Goal: Find specific page/section: Find specific page/section

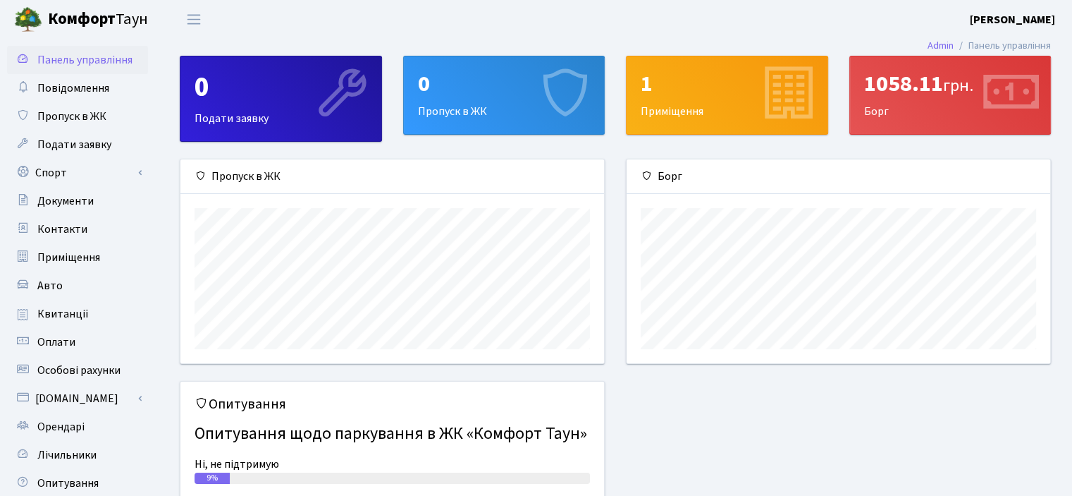
scroll to position [203, 424]
click at [62, 315] on span "Квитанції" at bounding box center [62, 314] width 51 height 16
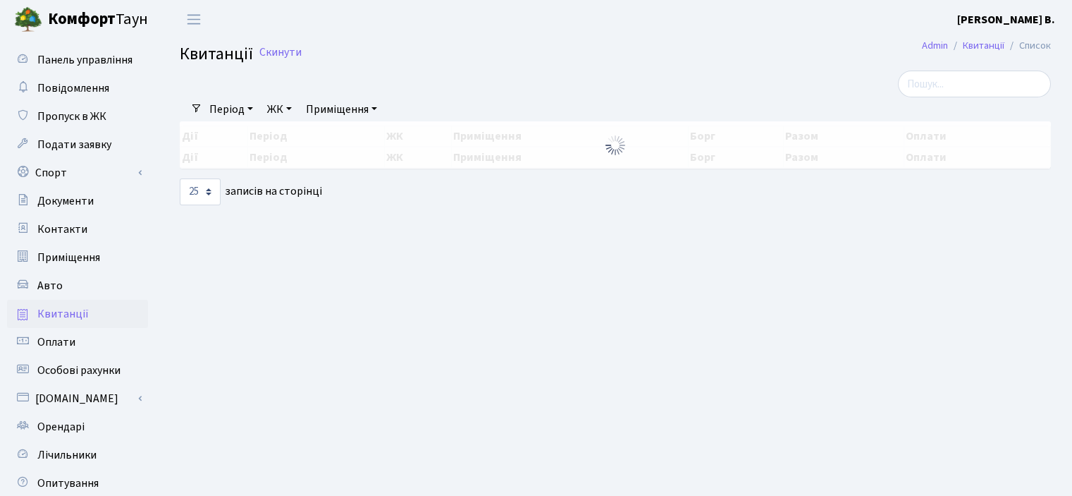
select select "25"
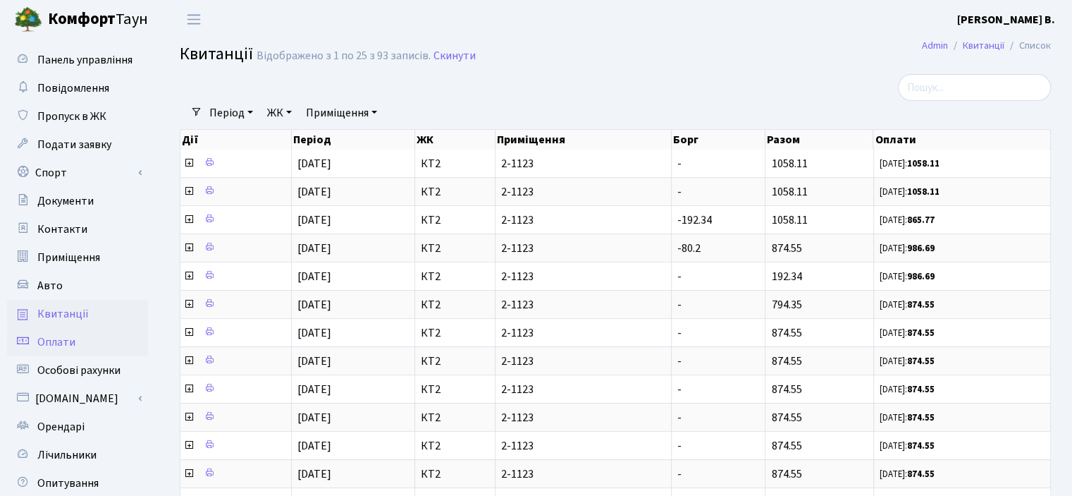
click at [63, 344] on span "Оплати" at bounding box center [56, 342] width 38 height 16
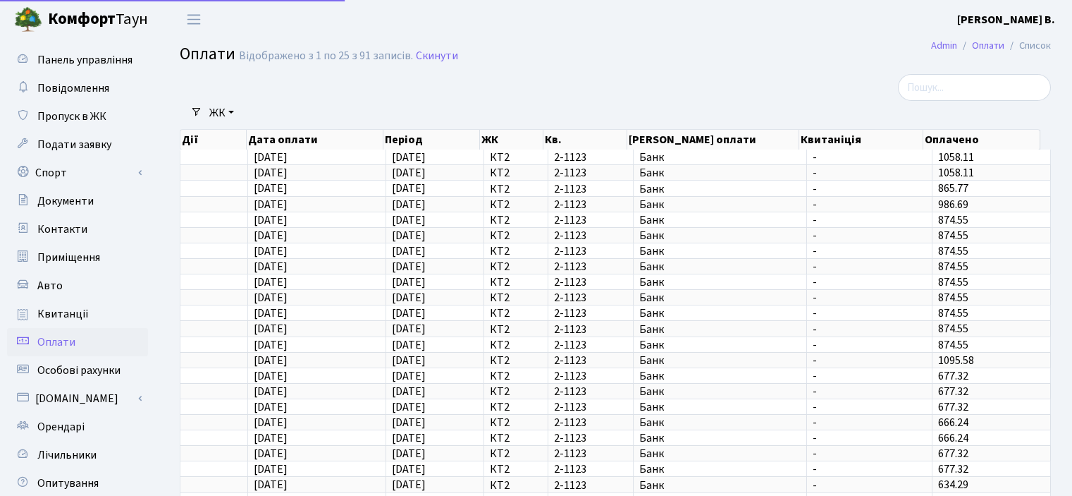
select select "25"
click at [68, 305] on link "Квитанції" at bounding box center [77, 314] width 141 height 28
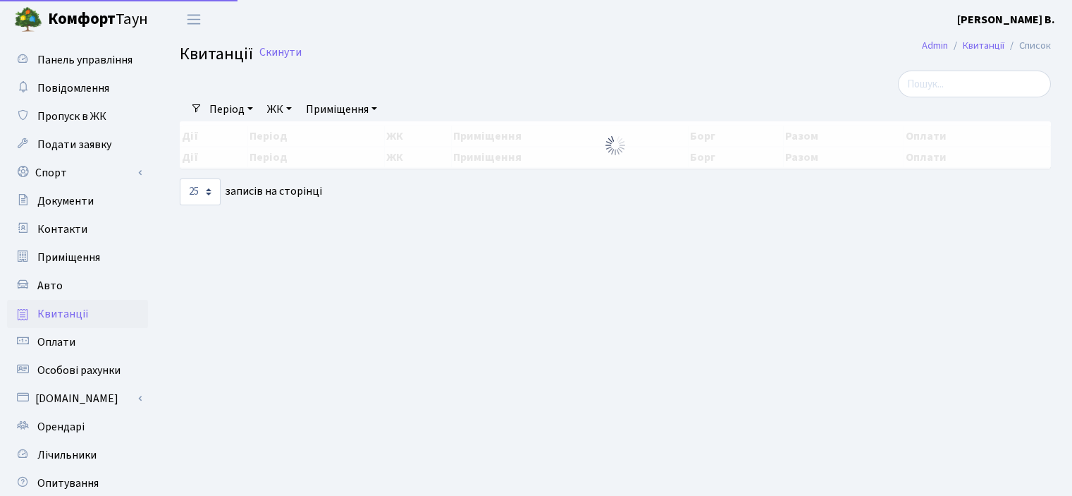
select select "25"
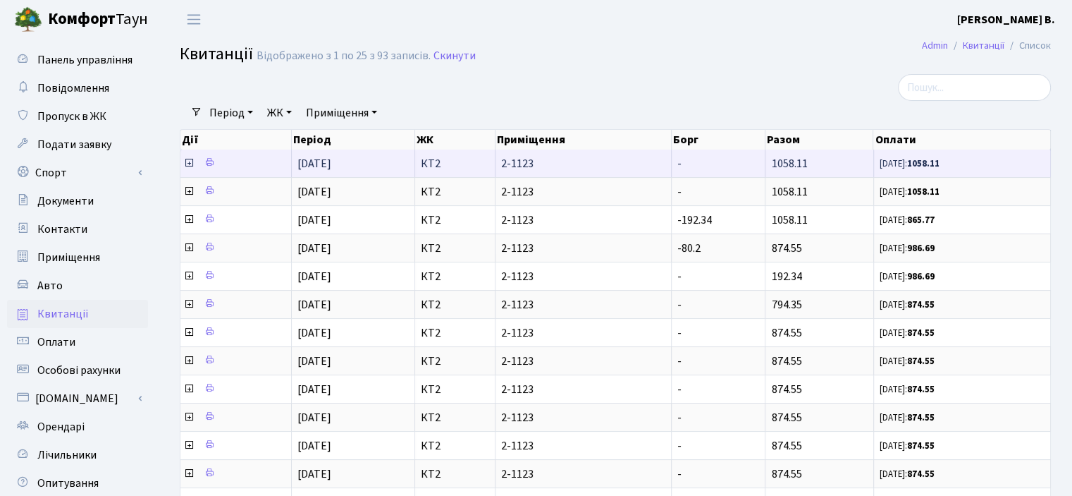
click at [187, 162] on icon at bounding box center [188, 162] width 11 height 11
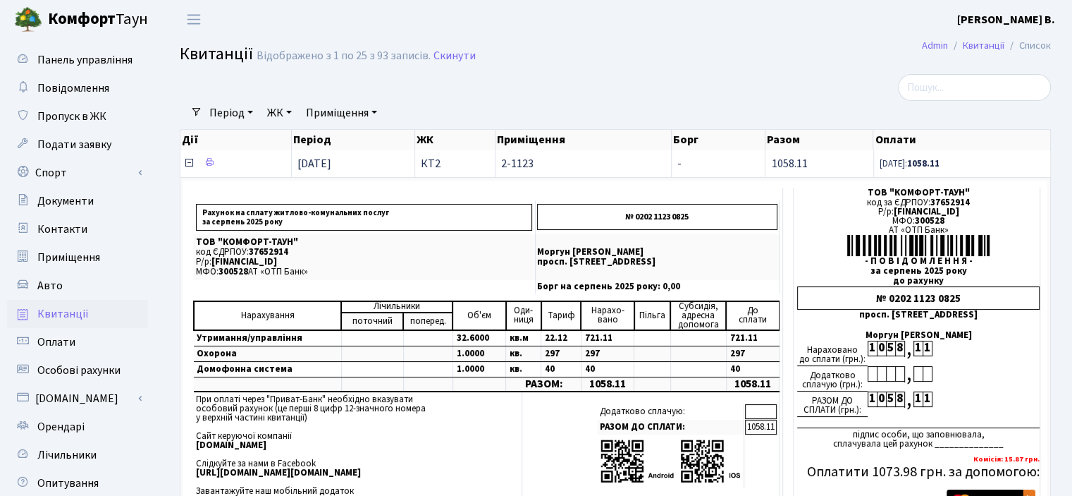
click at [187, 159] on icon at bounding box center [188, 162] width 11 height 11
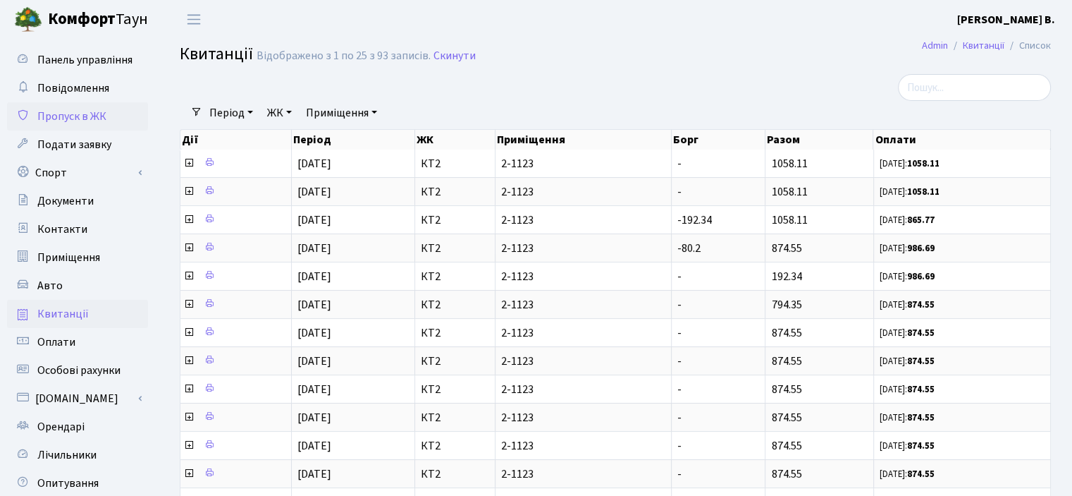
click at [82, 115] on span "Пропуск в ЖК" at bounding box center [71, 117] width 69 height 16
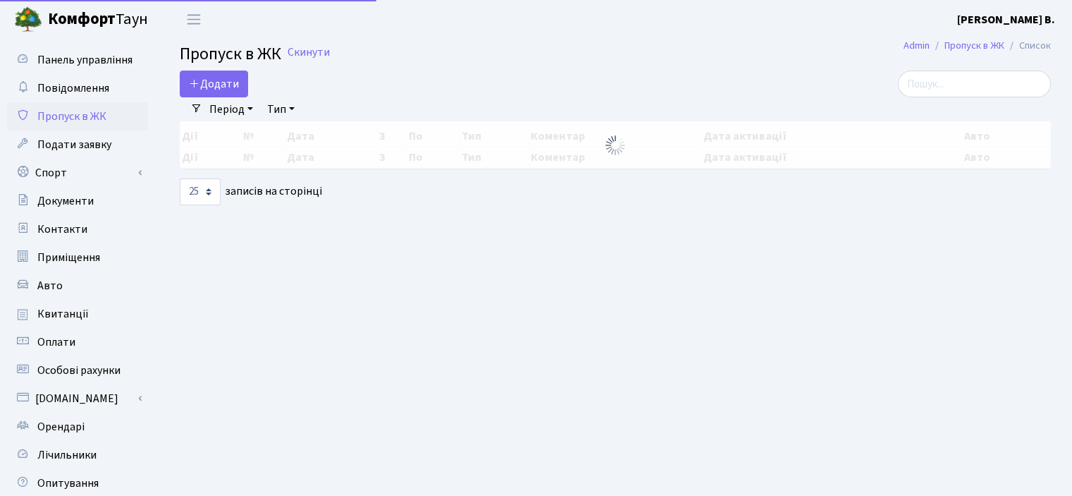
select select "25"
